Goal: Task Accomplishment & Management: Complete application form

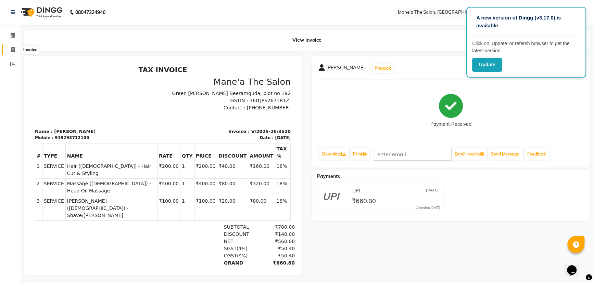
click at [12, 46] on span at bounding box center [13, 50] width 12 height 8
select select "service"
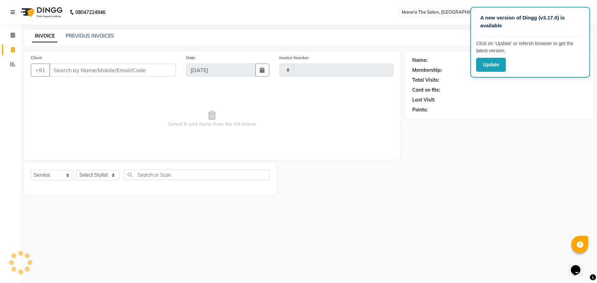
type input "3521"
select select "7205"
click at [89, 179] on select "Select Stylist" at bounding box center [97, 175] width 43 height 11
select select "71351"
click at [76, 170] on select "Select Stylist Anam Anil Faeam Junaid New Manager [PERSON_NAME] Owner Rani [PER…" at bounding box center [97, 175] width 43 height 11
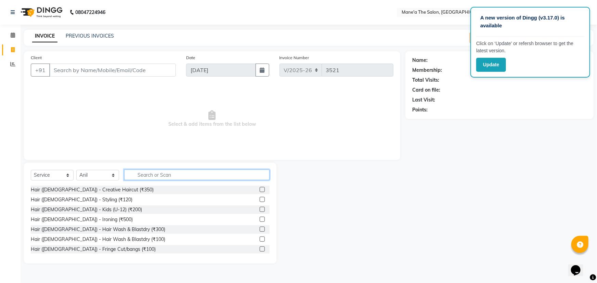
click at [145, 174] on input "text" at bounding box center [196, 175] width 145 height 11
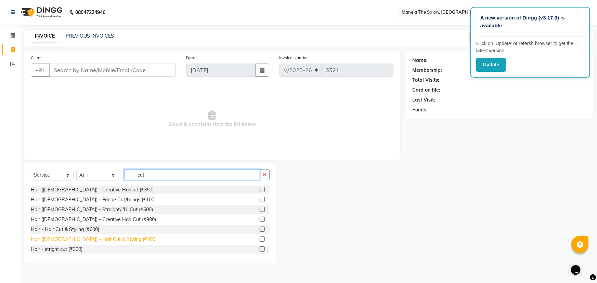
type input "cut"
click at [107, 241] on div "Hair ([DEMOGRAPHIC_DATA]) - Hair Cut & Styling (₹200)" at bounding box center [94, 239] width 126 height 7
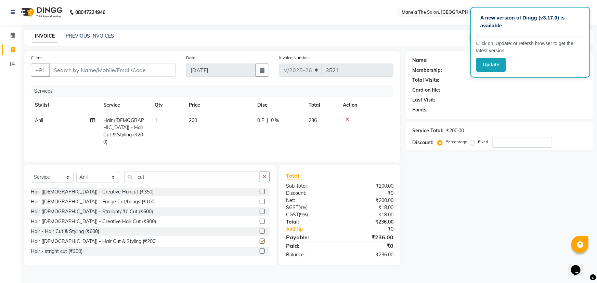
checkbox input "false"
click at [158, 66] on input "Client" at bounding box center [112, 70] width 127 height 13
type input "9"
type input "0"
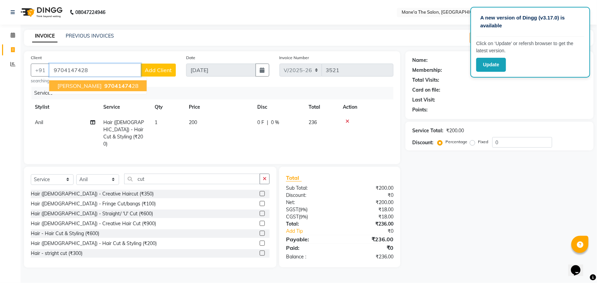
type input "9704147428"
select select "1: Object"
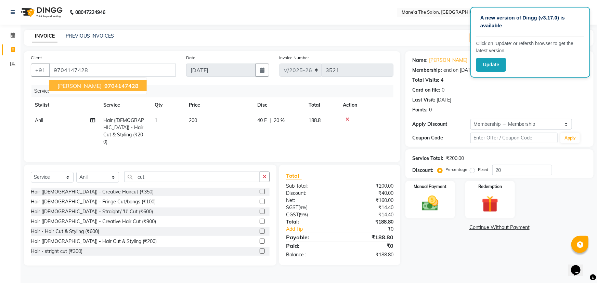
click at [104, 83] on span "9704147428" at bounding box center [121, 86] width 34 height 7
type input "0"
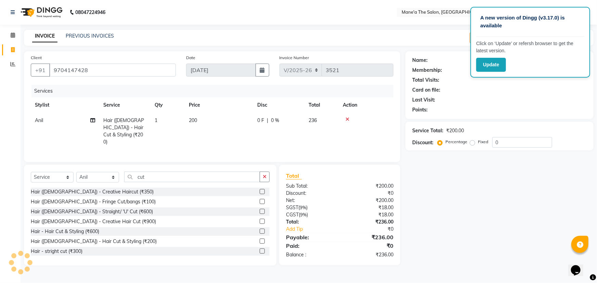
select select "1: Object"
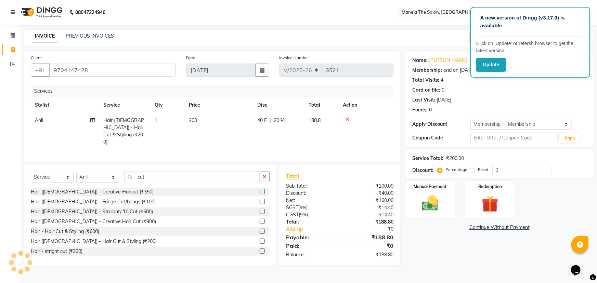
type input "20"
click at [445, 214] on div "Manual Payment" at bounding box center [431, 199] width 52 height 39
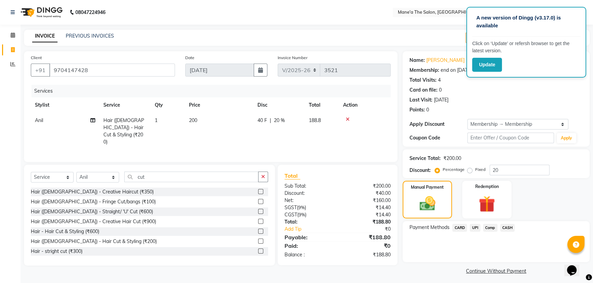
click at [475, 229] on span "UPI" at bounding box center [475, 228] width 11 height 8
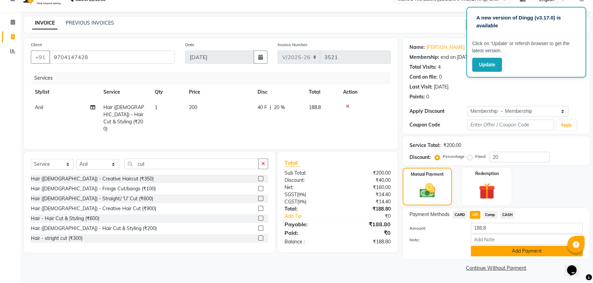
click at [480, 247] on button "Add Payment" at bounding box center [527, 251] width 112 height 11
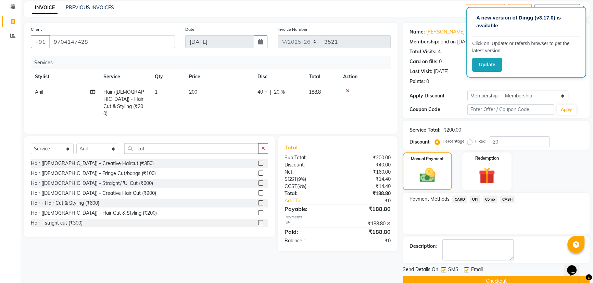
scroll to position [41, 0]
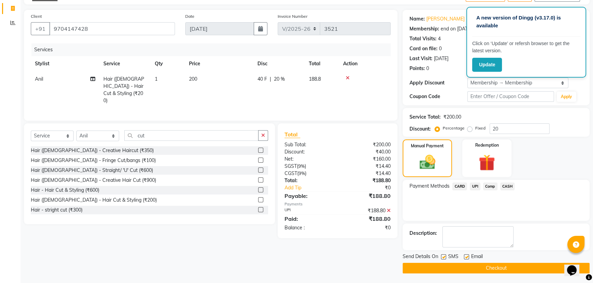
click at [477, 271] on button "Checkout" at bounding box center [496, 268] width 187 height 11
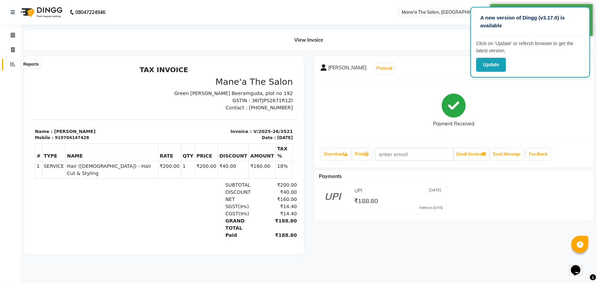
click at [12, 66] on icon at bounding box center [12, 64] width 5 height 5
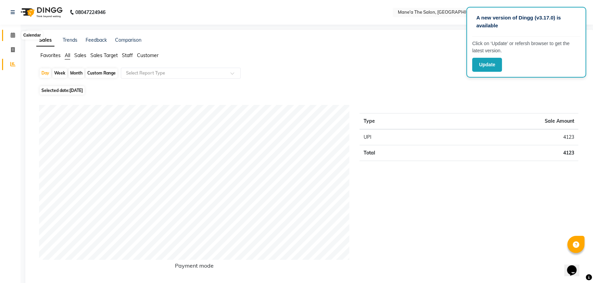
click at [12, 36] on icon at bounding box center [13, 35] width 4 height 5
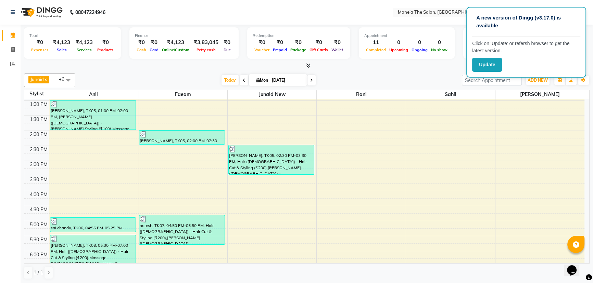
scroll to position [155, 0]
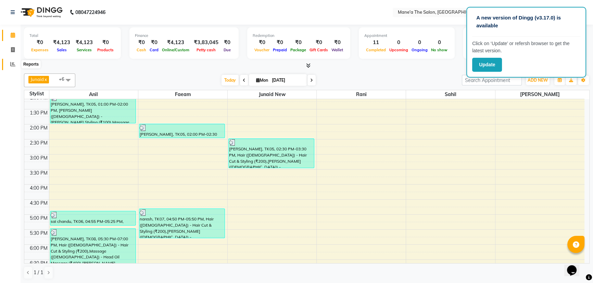
click at [10, 63] on icon at bounding box center [12, 64] width 5 height 5
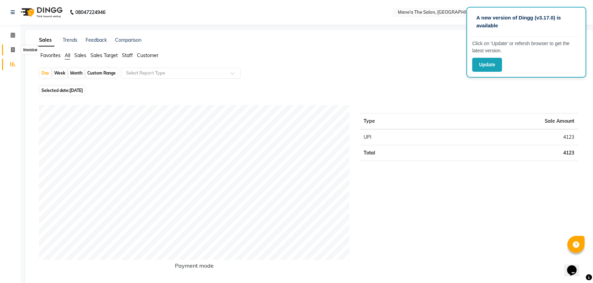
click at [14, 48] on icon at bounding box center [13, 49] width 4 height 5
select select "service"
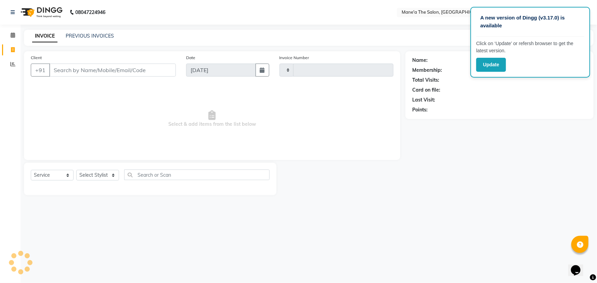
type input "3522"
select select "7205"
drag, startPoint x: 112, startPoint y: 173, endPoint x: 120, endPoint y: 178, distance: 9.4
click at [117, 177] on select "Select Stylist Anam Anil Faeam Junaid New Manager [PERSON_NAME] Owner Rani [PER…" at bounding box center [97, 175] width 43 height 11
select select "87897"
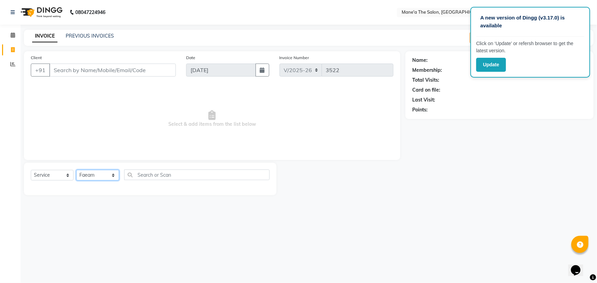
click at [76, 170] on select "Select Stylist Anam Anil Faeam Junaid New Manager [PERSON_NAME] Owner Rani [PER…" at bounding box center [97, 175] width 43 height 11
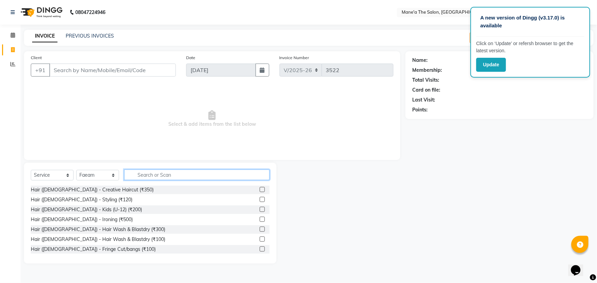
click at [163, 173] on input "text" at bounding box center [196, 175] width 145 height 11
type input "200"
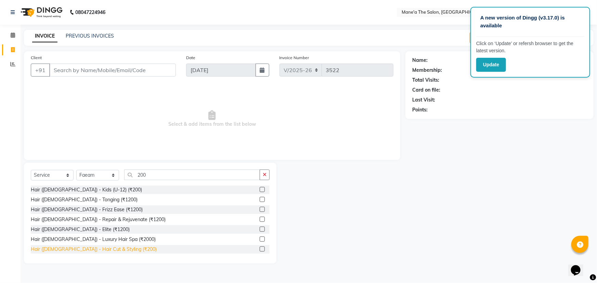
click at [94, 249] on div "Hair ([DEMOGRAPHIC_DATA]) - Hair Cut & Styling (₹200)" at bounding box center [94, 249] width 126 height 7
checkbox input "false"
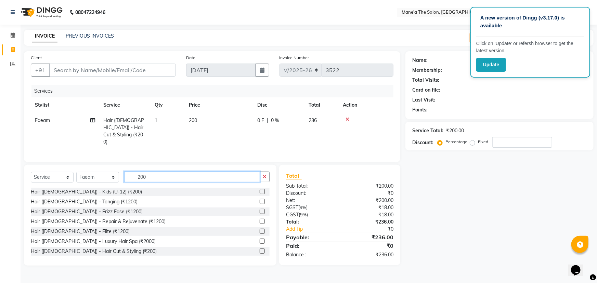
click at [169, 173] on input "200" at bounding box center [192, 177] width 136 height 11
type input "2"
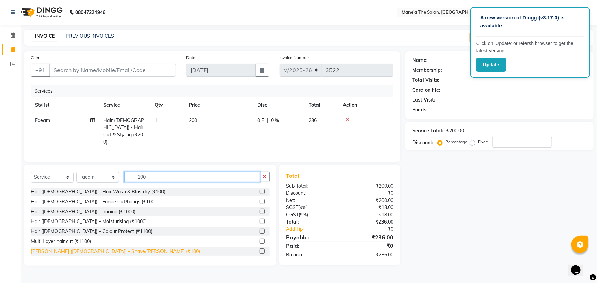
type input "100"
click at [85, 249] on div "[PERSON_NAME] ([DEMOGRAPHIC_DATA]) - Shave/[PERSON_NAME] (₹100)" at bounding box center [115, 251] width 169 height 7
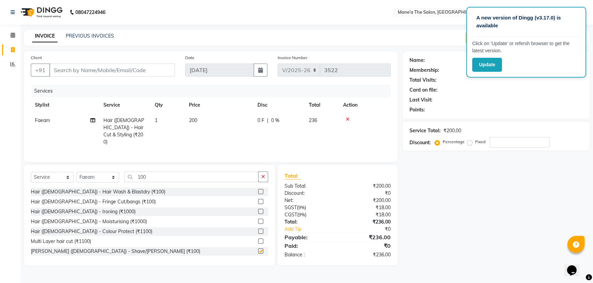
checkbox input "false"
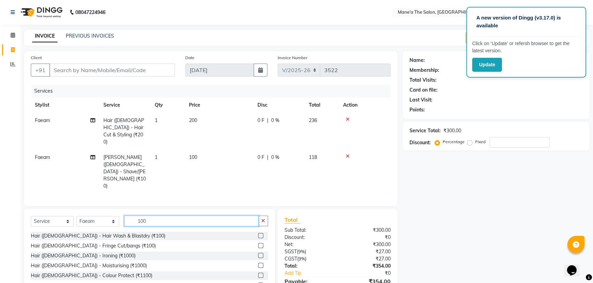
click at [150, 216] on input "100" at bounding box center [191, 221] width 134 height 11
type input "1"
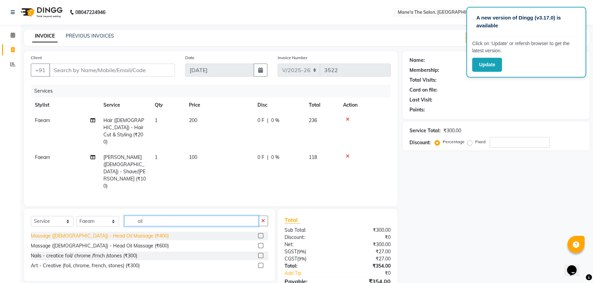
type input "oil"
drag, startPoint x: 90, startPoint y: 203, endPoint x: 94, endPoint y: 205, distance: 4.2
click at [93, 233] on div "Massage ([DEMOGRAPHIC_DATA]) - Head Oil Massage (₹400)" at bounding box center [100, 236] width 138 height 7
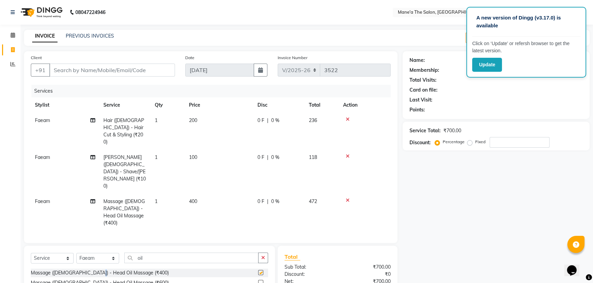
checkbox input "false"
click at [106, 72] on input "Client" at bounding box center [112, 70] width 126 height 13
type input "9"
type input "0"
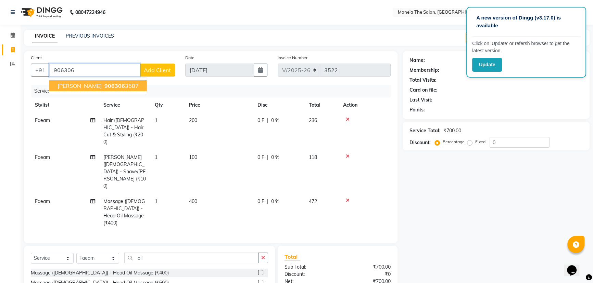
click at [104, 84] on span "906306" at bounding box center [114, 86] width 21 height 7
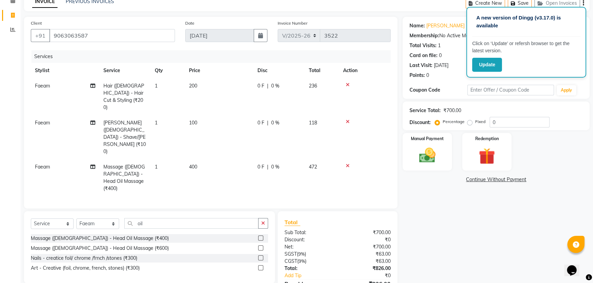
scroll to position [35, 0]
click at [435, 149] on img at bounding box center [428, 155] width 28 height 20
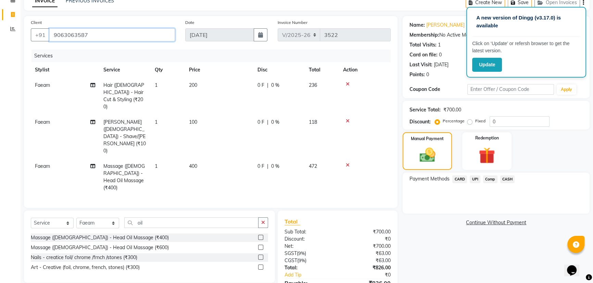
click at [127, 33] on input "9063063587" at bounding box center [112, 34] width 126 height 13
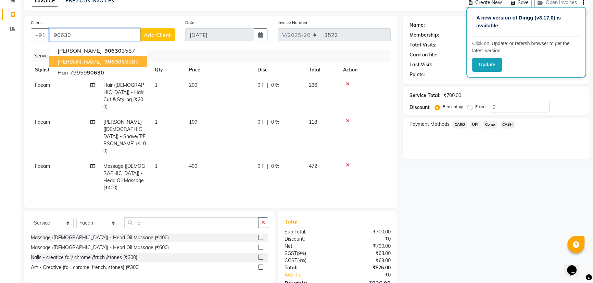
click at [75, 62] on span "[PERSON_NAME]" at bounding box center [80, 61] width 44 height 7
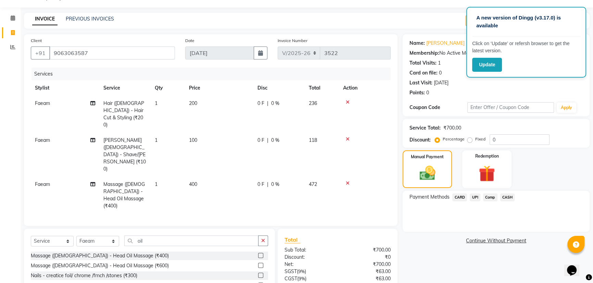
scroll to position [0, 0]
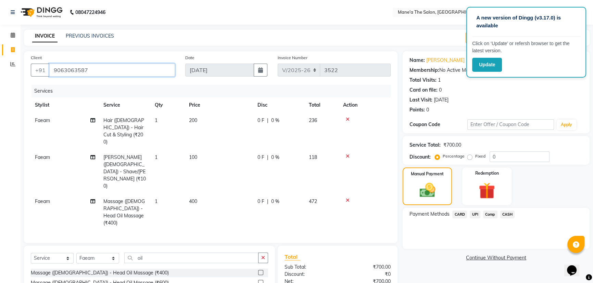
click at [132, 73] on input "9063063587" at bounding box center [112, 70] width 126 height 13
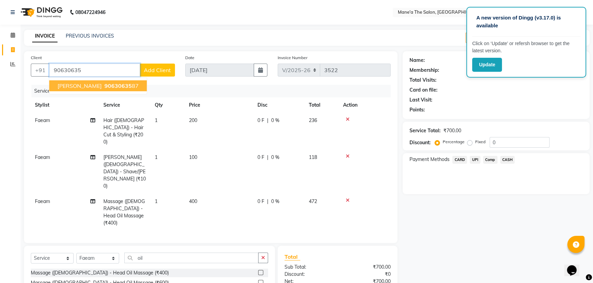
click at [107, 87] on span "90630635" at bounding box center [117, 86] width 27 height 7
type input "9063063587"
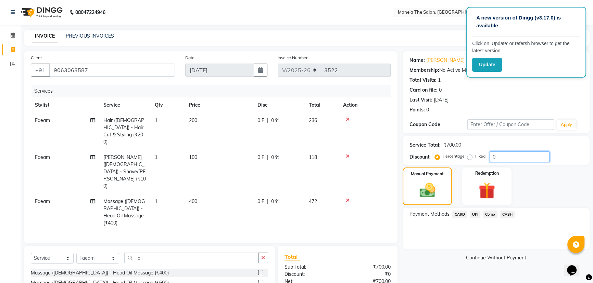
click at [521, 156] on input "0" at bounding box center [520, 157] width 60 height 11
type input "0"
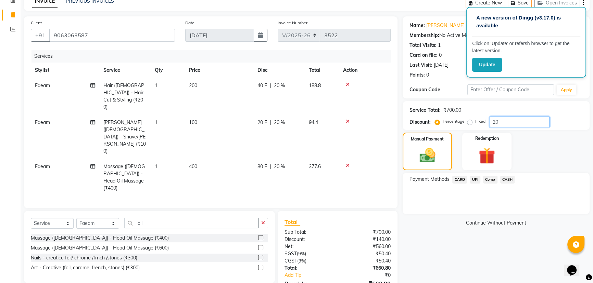
scroll to position [35, 0]
type input "2"
type input "20"
click at [474, 178] on span "UPI" at bounding box center [475, 180] width 11 height 8
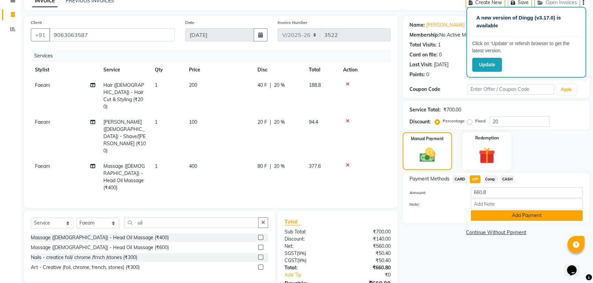
click at [528, 214] on button "Add Payment" at bounding box center [527, 216] width 112 height 11
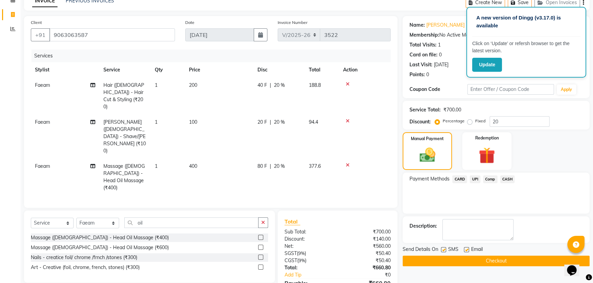
scroll to position [50, 0]
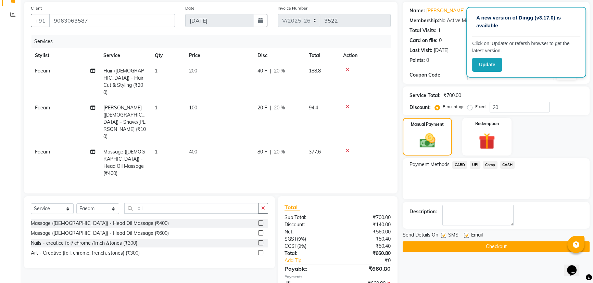
click at [488, 244] on button "Checkout" at bounding box center [496, 247] width 187 height 11
